Goal: Task Accomplishment & Management: Manage account settings

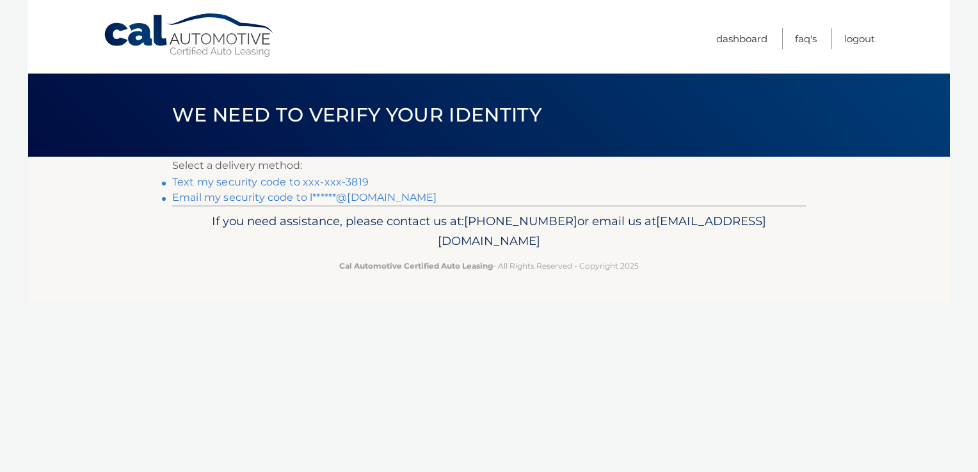
click at [234, 182] on link "Text my security code to xxx-xxx-3819" at bounding box center [270, 182] width 196 height 12
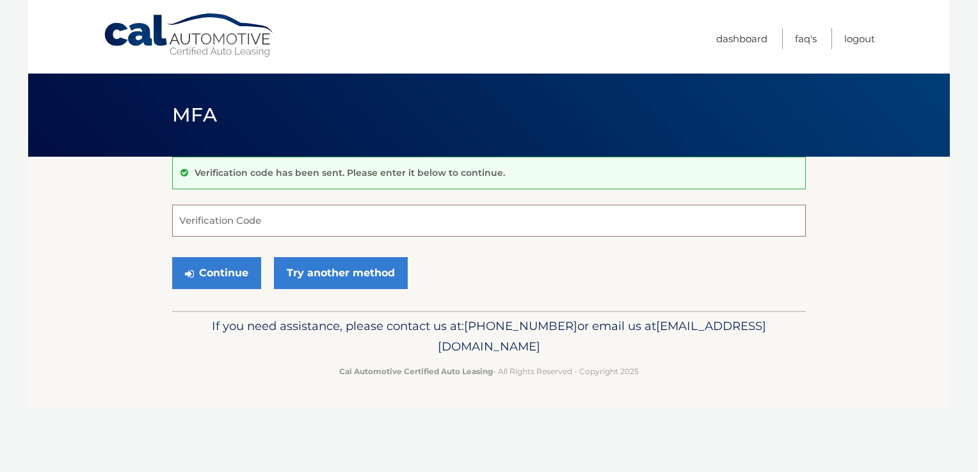
click at [233, 221] on input "Verification Code" at bounding box center [489, 221] width 634 height 32
type input "962442"
click at [205, 271] on button "Continue" at bounding box center [216, 273] width 89 height 32
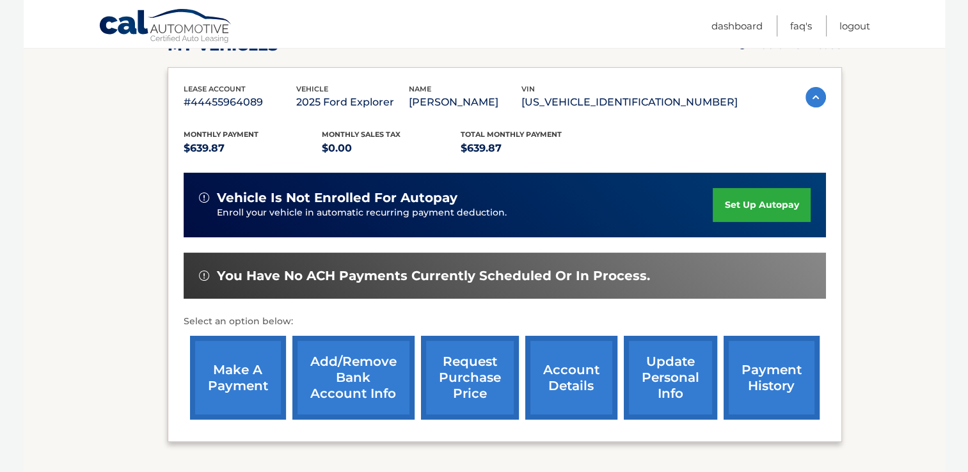
scroll to position [208, 0]
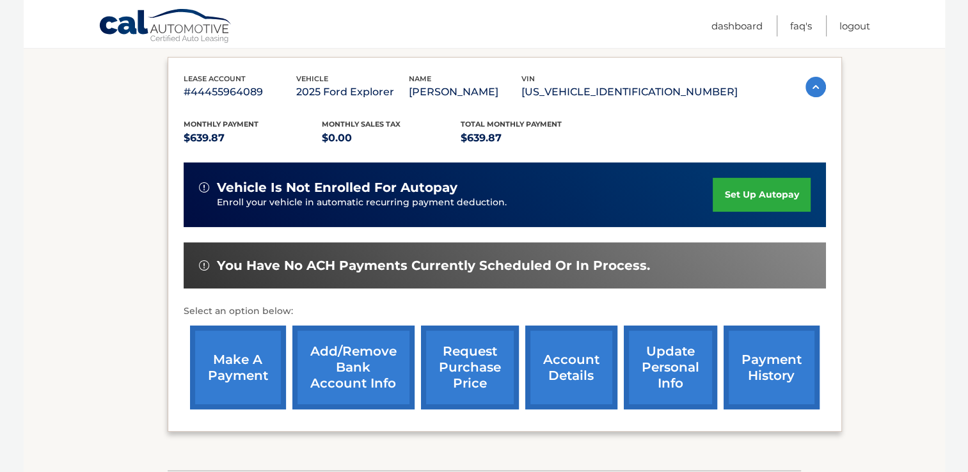
click at [745, 193] on link "set up autopay" at bounding box center [761, 195] width 97 height 34
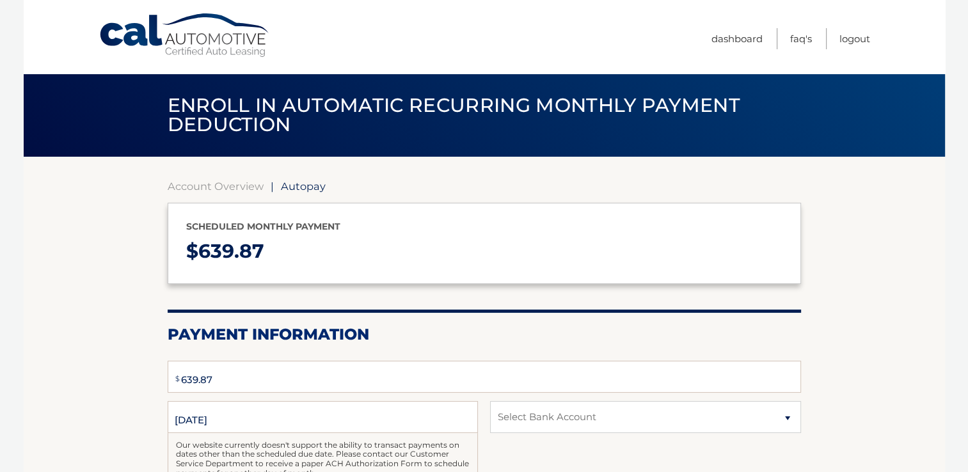
select select "NGYwYzkxODYtNDdiYi00NzBkLTllYTQtOWQyMDJhNjliY2Uz"
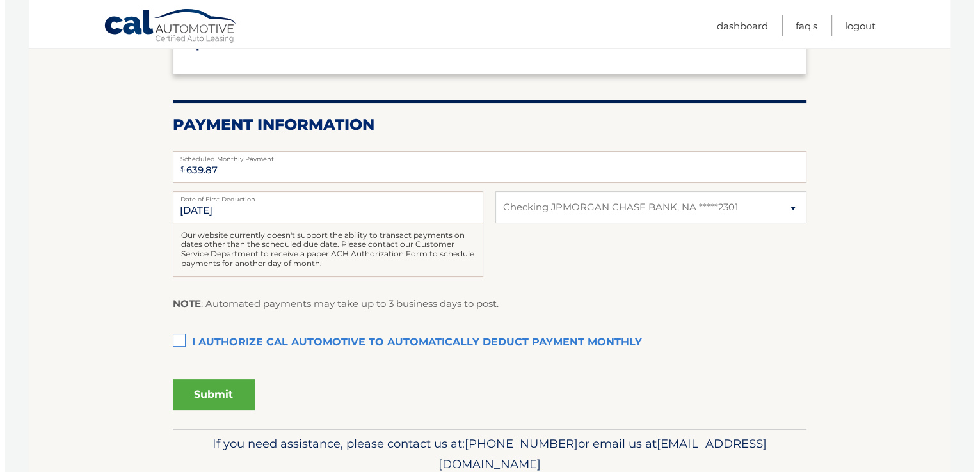
scroll to position [211, 0]
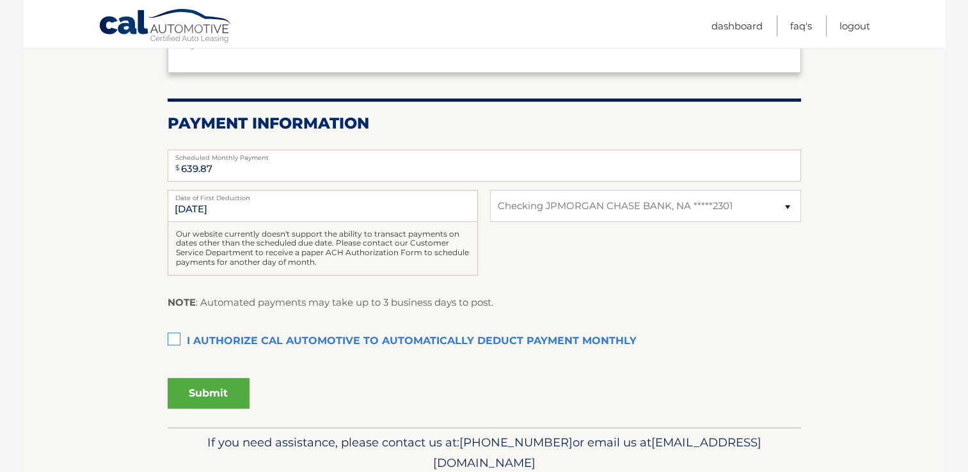
click at [172, 337] on label "I authorize cal automotive to automatically deduct payment monthly This checkbo…" at bounding box center [485, 342] width 634 height 26
click at [0, 0] on input "I authorize cal automotive to automatically deduct payment monthly This checkbo…" at bounding box center [0, 0] width 0 height 0
click at [218, 390] on button "Submit" at bounding box center [209, 393] width 82 height 31
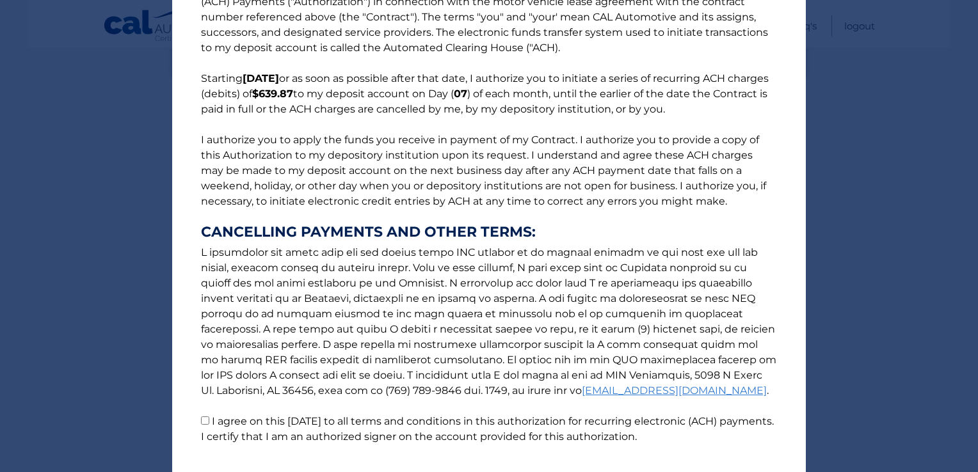
scroll to position [132, 0]
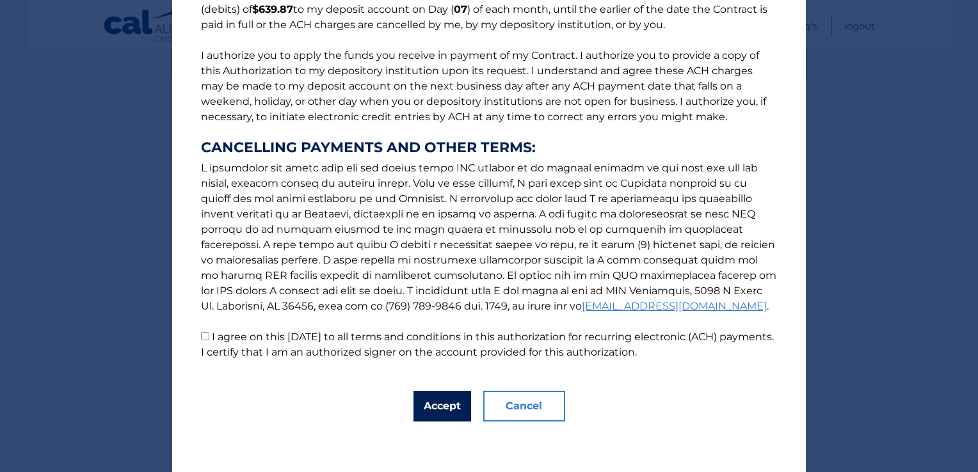
click at [428, 397] on button "Accept" at bounding box center [442, 406] width 58 height 31
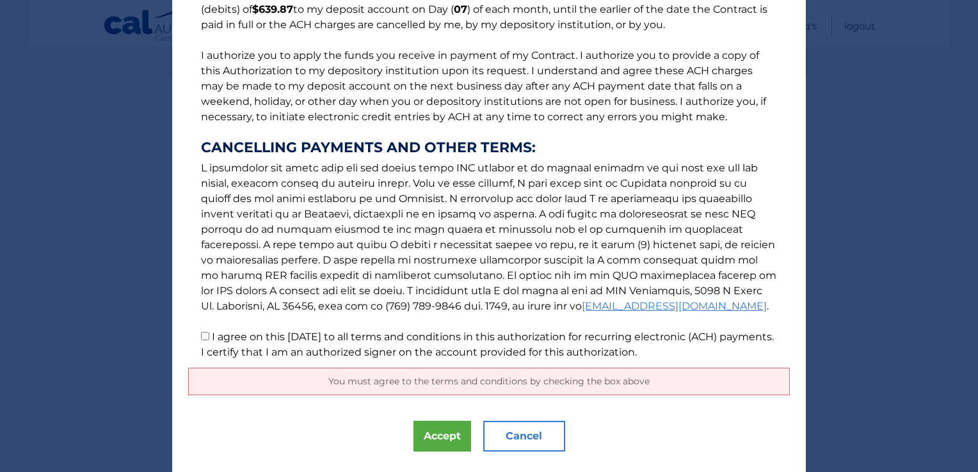
click at [201, 335] on input "I agree on this 08/28/2025 to all terms and conditions in this authorization fo…" at bounding box center [205, 336] width 8 height 8
checkbox input "true"
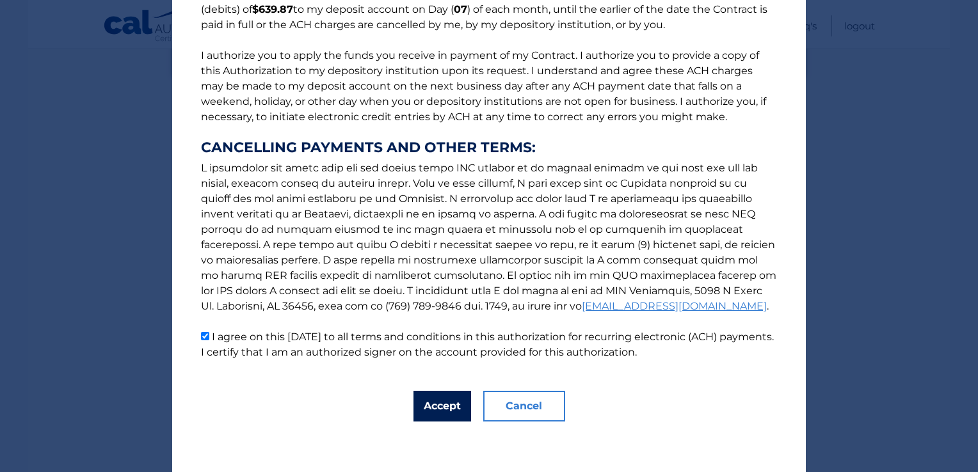
click at [449, 410] on button "Accept" at bounding box center [442, 406] width 58 height 31
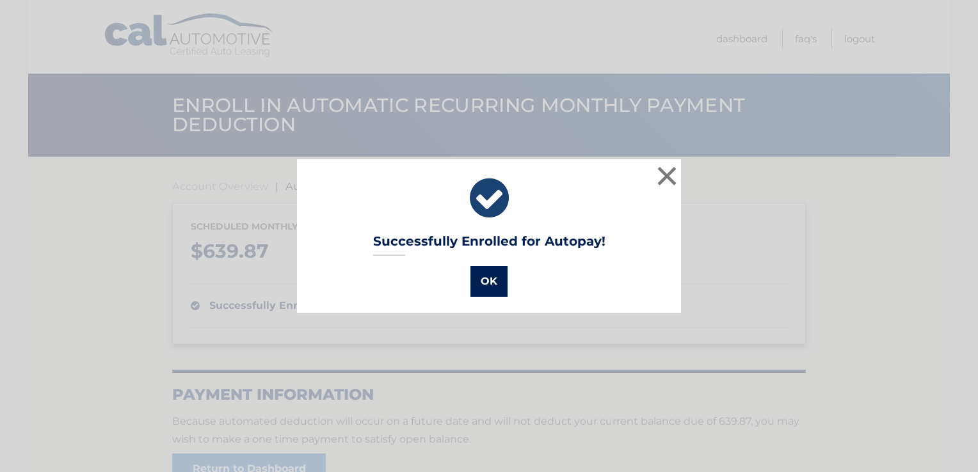
click at [490, 288] on button "OK" at bounding box center [488, 281] width 37 height 31
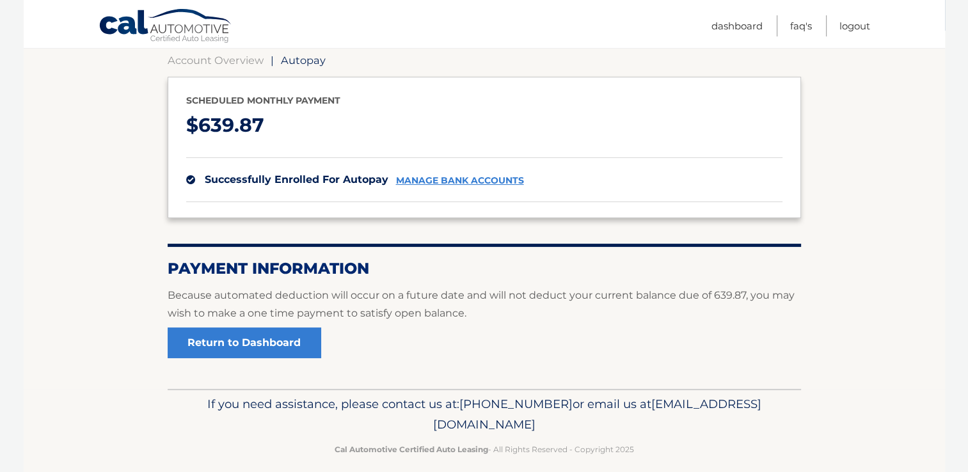
scroll to position [138, 0]
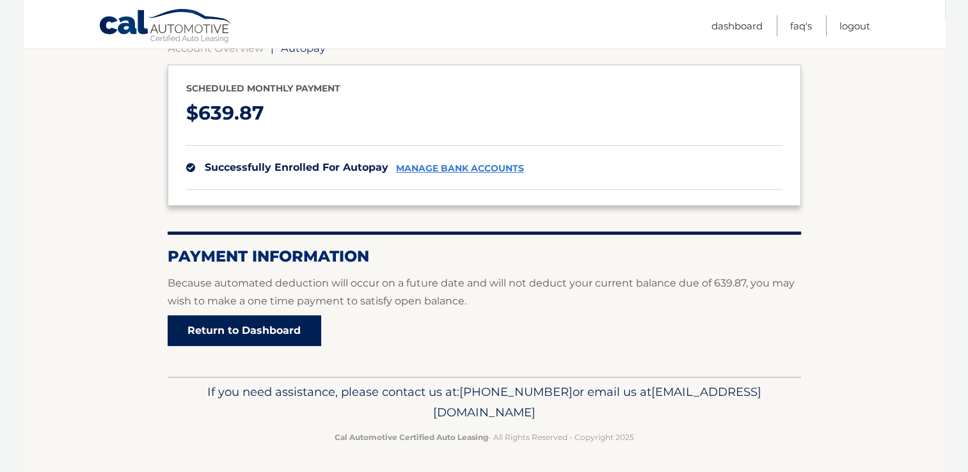
click at [247, 326] on link "Return to Dashboard" at bounding box center [245, 331] width 154 height 31
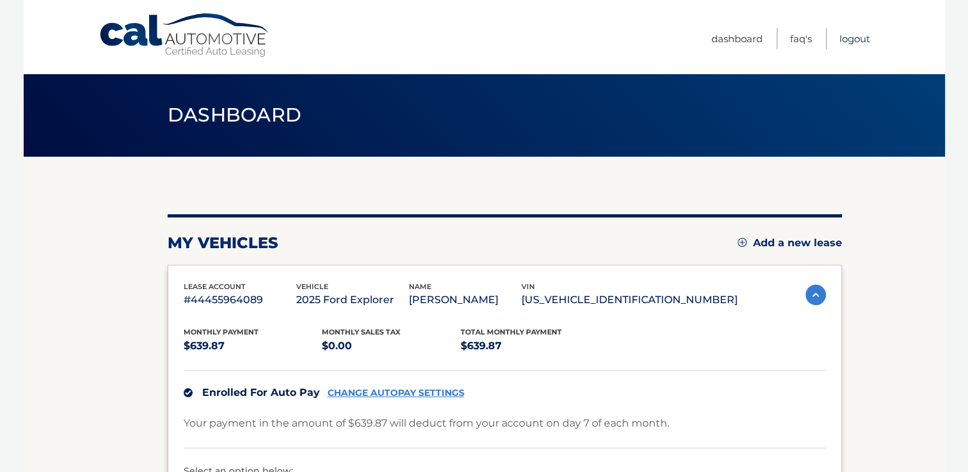
click at [850, 36] on link "Logout" at bounding box center [855, 38] width 31 height 21
